Goal: Use online tool/utility: Utilize a website feature to perform a specific function

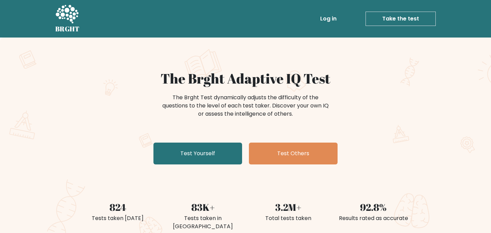
scroll to position [14, 0]
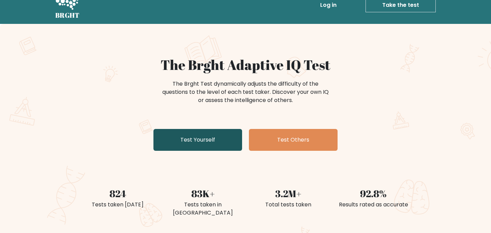
click at [175, 145] on link "Test Yourself" at bounding box center [197, 140] width 89 height 22
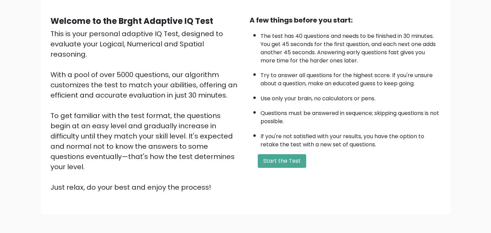
scroll to position [55, 0]
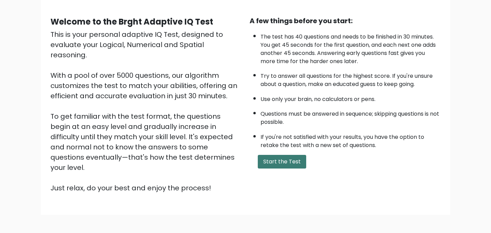
click at [287, 165] on button "Start the Test" at bounding box center [282, 162] width 48 height 14
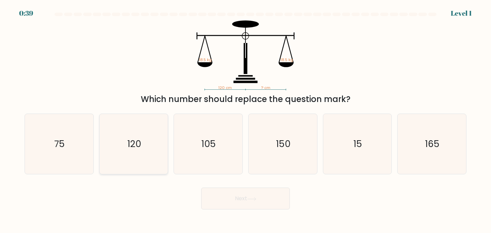
click at [139, 157] on icon "120" at bounding box center [134, 144] width 60 height 60
click at [245, 120] on input "b. 120" at bounding box center [245, 118] width 0 height 3
radio input "true"
click at [218, 196] on button "Next" at bounding box center [245, 198] width 89 height 22
